Goal: Task Accomplishment & Management: Manage account settings

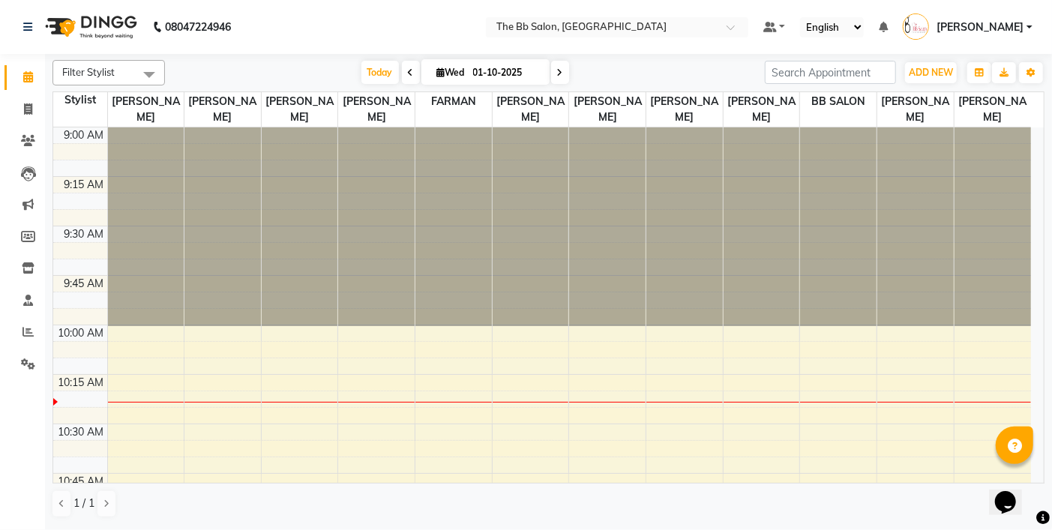
click at [1035, 27] on ul "Default Panel My Panel English ENGLISH Español العربية मराठी हिंदी ગુજરાતી தமிழ…" at bounding box center [898, 27] width 284 height 25
click at [1023, 28] on span "[PERSON_NAME]" at bounding box center [979, 27] width 87 height 16
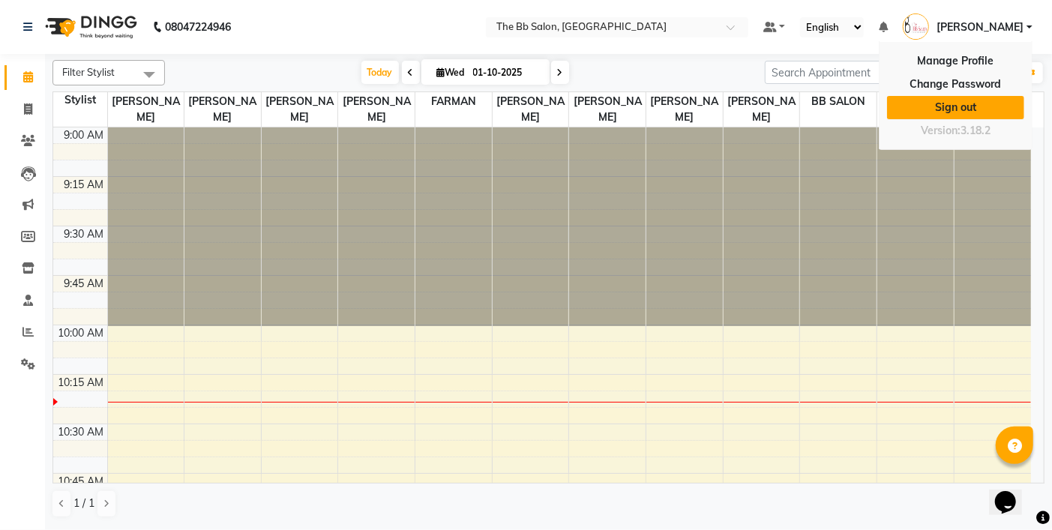
click at [963, 114] on link "Sign out" at bounding box center [955, 107] width 137 height 23
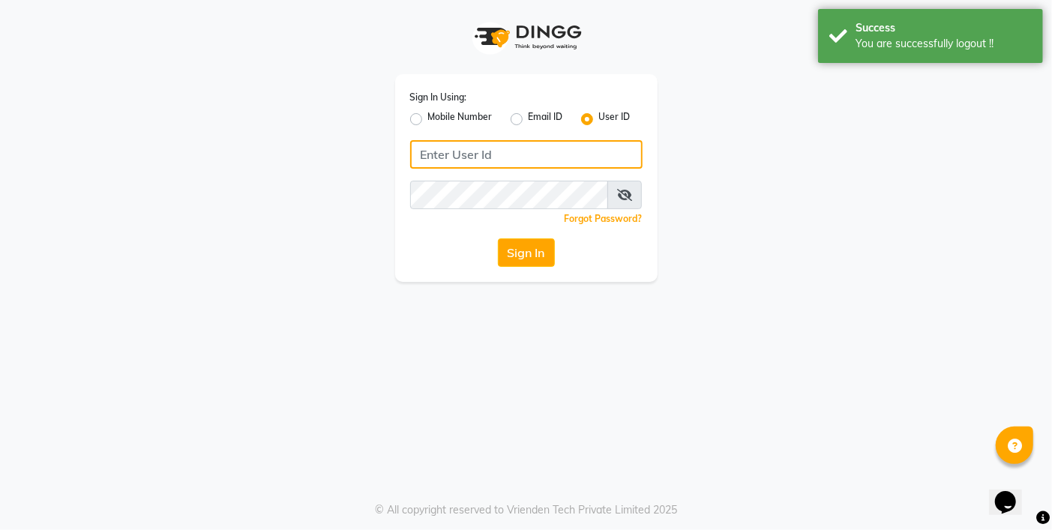
click at [478, 144] on input "Username" at bounding box center [526, 154] width 232 height 28
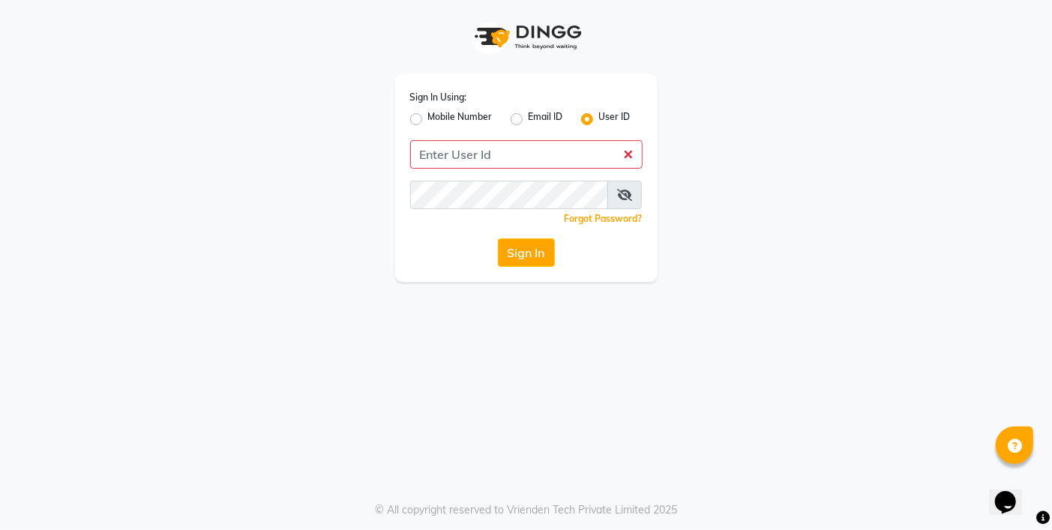
click at [428, 115] on label "Mobile Number" at bounding box center [460, 119] width 64 height 18
click at [428, 115] on input "Mobile Number" at bounding box center [433, 115] width 10 height 10
radio input "true"
radio input "false"
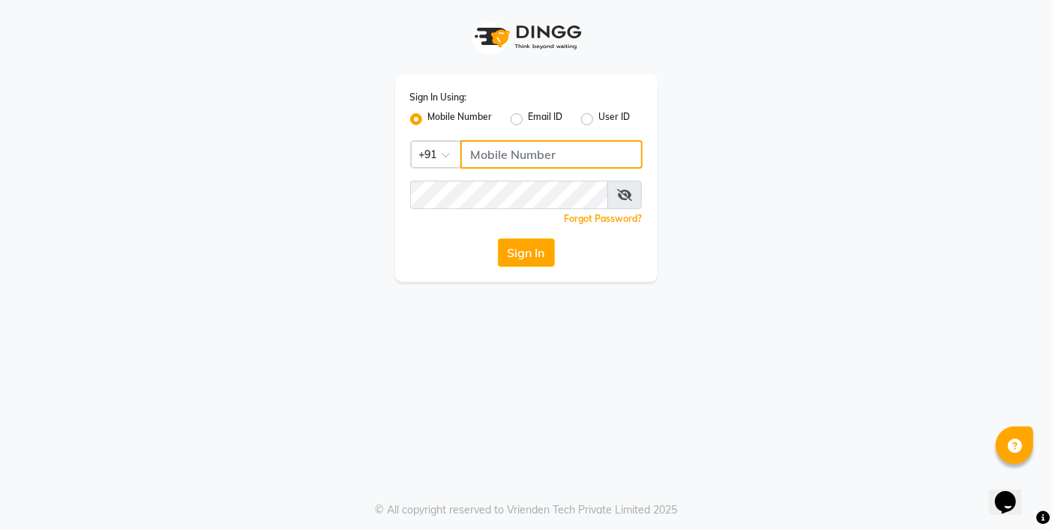
click at [508, 159] on input "Username" at bounding box center [551, 154] width 182 height 28
type input "9833248923"
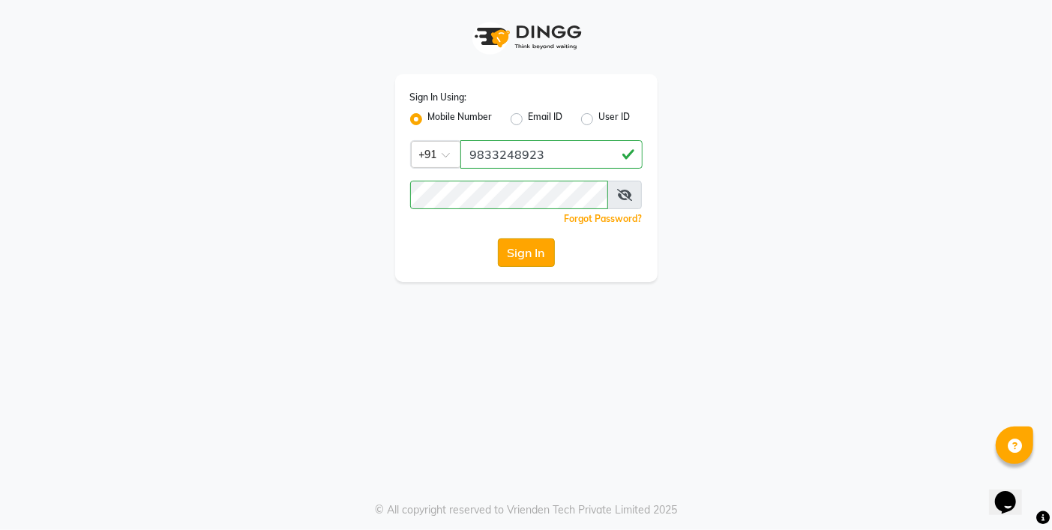
click at [500, 255] on button "Sign In" at bounding box center [526, 252] width 57 height 28
